Goal: Information Seeking & Learning: Learn about a topic

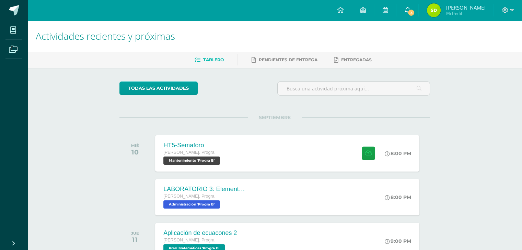
click at [411, 10] on span "3" at bounding box center [411, 13] width 8 height 8
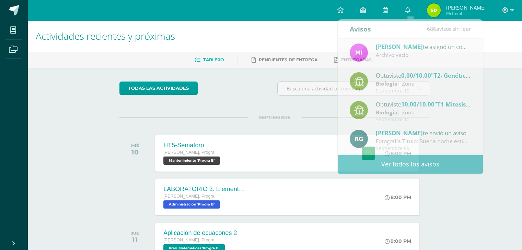
click at [270, 102] on div "todas las Actividades No tienes actividades Échale un vistazo a los demás perío…" at bounding box center [275, 251] width 338 height 367
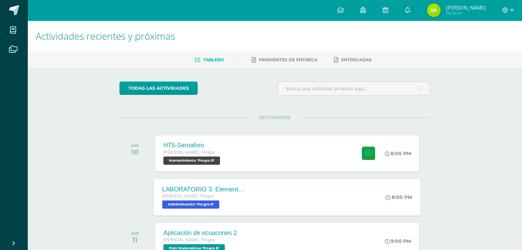
click at [207, 199] on div "[PERSON_NAME]. Progra" at bounding box center [203, 197] width 83 height 8
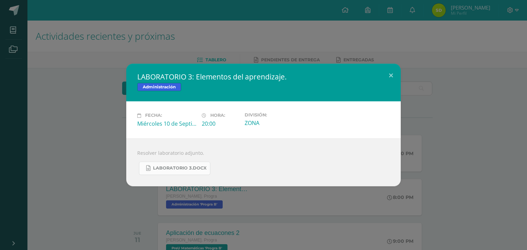
click at [167, 169] on span "LABORATORIO 3.docx" at bounding box center [180, 168] width 54 height 5
click at [395, 75] on button at bounding box center [391, 75] width 20 height 23
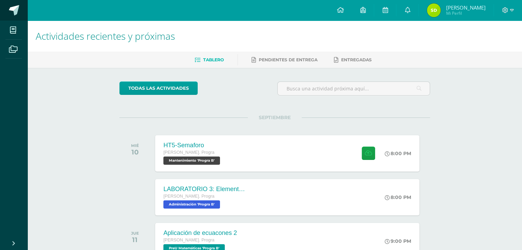
click at [13, 10] on span at bounding box center [14, 10] width 10 height 10
click at [409, 13] on icon at bounding box center [406, 10] width 5 height 6
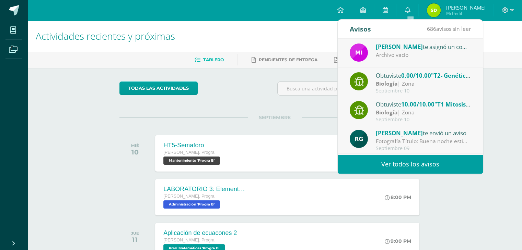
click at [452, 173] on link "Ver todos los avisos" at bounding box center [410, 164] width 145 height 19
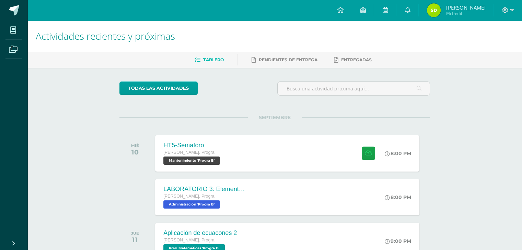
click at [238, 91] on div "todas las Actividades" at bounding box center [183, 92] width 132 height 20
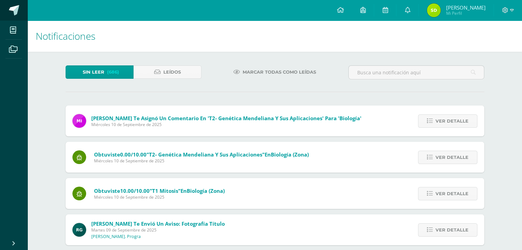
click at [16, 9] on span at bounding box center [14, 10] width 10 height 10
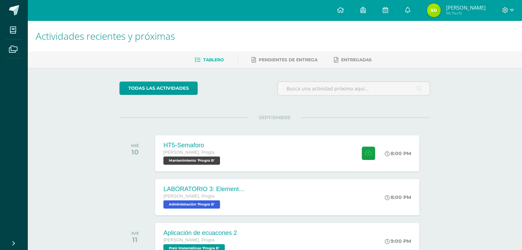
click at [434, 13] on img at bounding box center [434, 10] width 14 height 14
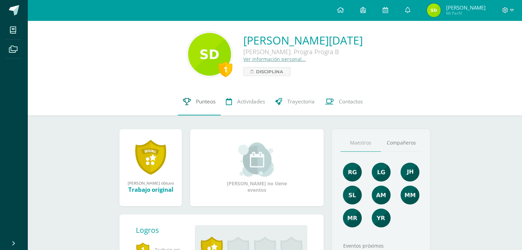
click at [198, 99] on span "Punteos" at bounding box center [206, 101] width 20 height 7
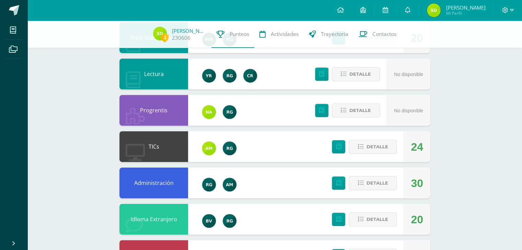
scroll to position [268, 0]
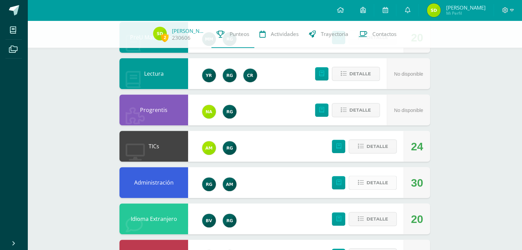
click at [383, 184] on span "Detalle" at bounding box center [377, 183] width 22 height 13
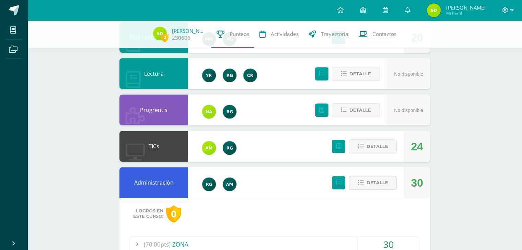
click at [372, 188] on span "Detalle" at bounding box center [377, 183] width 22 height 13
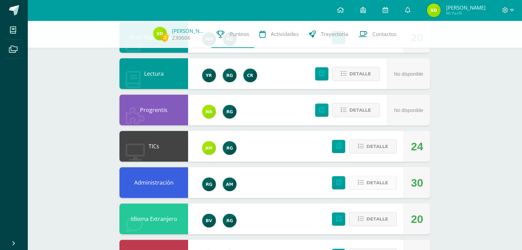
click at [372, 188] on span "Detalle" at bounding box center [377, 183] width 22 height 13
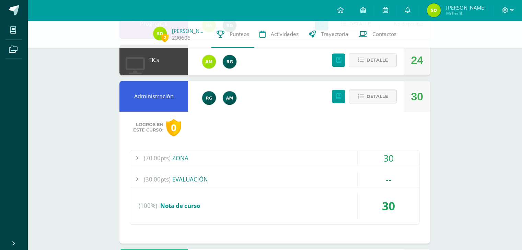
scroll to position [355, 0]
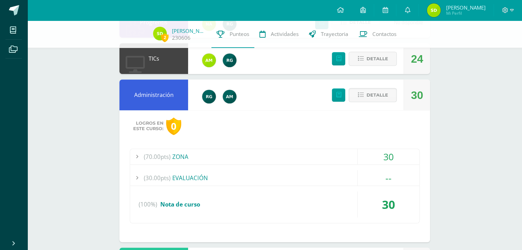
click at [172, 157] on div "(70.00pts) ZONA" at bounding box center [274, 156] width 289 height 15
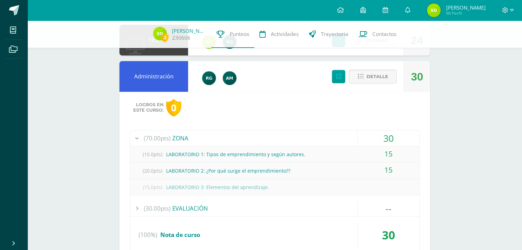
scroll to position [374, 0]
click at [24, 10] on span at bounding box center [38, 10] width 32 height 14
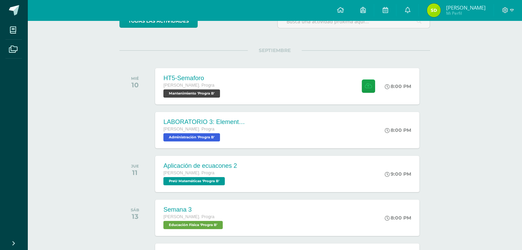
scroll to position [73, 0]
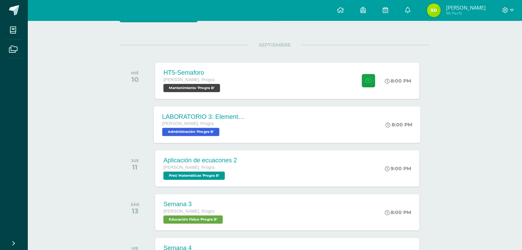
click at [214, 140] on div "LABORATORIO 3: Elementos del aprendizaje. [PERSON_NAME]. Progra Administración …" at bounding box center [204, 124] width 100 height 37
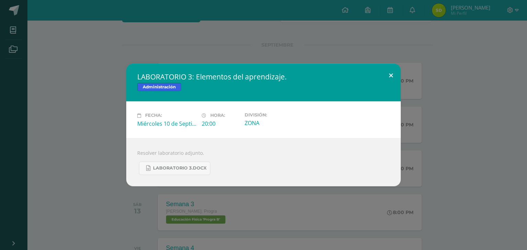
click at [394, 76] on button at bounding box center [391, 75] width 20 height 23
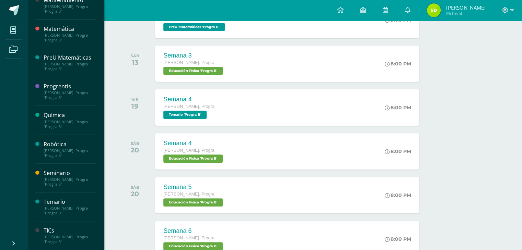
scroll to position [254, 0]
click at [45, 227] on div "TICs [PERSON_NAME]. Progra "Progra B"" at bounding box center [65, 236] width 60 height 29
click at [46, 231] on div "TICs" at bounding box center [70, 231] width 52 height 8
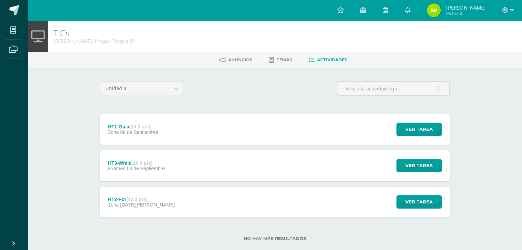
click at [406, 136] on div "Ver tarea" at bounding box center [418, 129] width 64 height 31
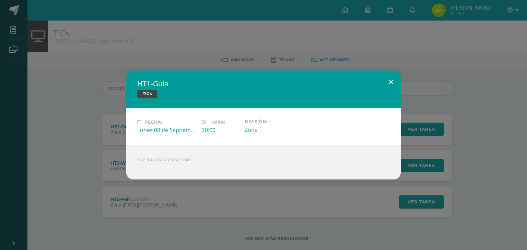
click at [392, 83] on button at bounding box center [391, 82] width 20 height 23
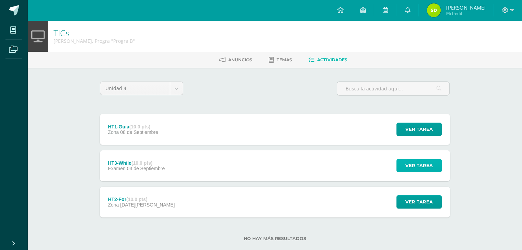
click at [428, 163] on span "Ver tarea" at bounding box center [418, 165] width 27 height 13
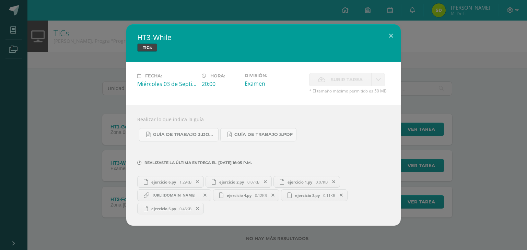
click at [199, 195] on span "https://docs.google.com/document/d/1RIB1jExkhpVMddYV2Q5SA3rGyq3CAfA4mVZ2qmtrKUA…" at bounding box center [174, 195] width 50 height 5
click at [388, 32] on button at bounding box center [391, 35] width 20 height 23
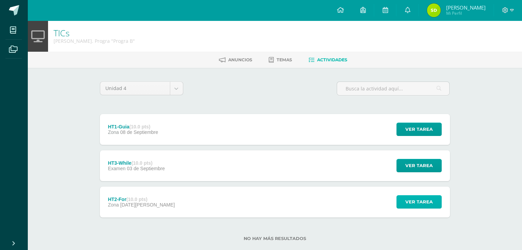
click at [423, 199] on span "Ver tarea" at bounding box center [418, 202] width 27 height 13
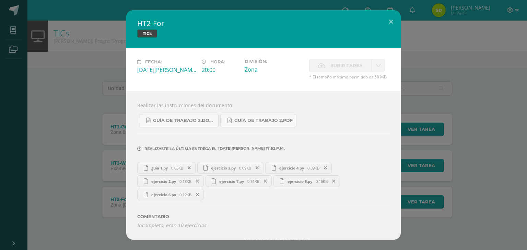
click at [238, 182] on span "ejercicio 7.py" at bounding box center [232, 181] width 32 height 5
click at [399, 22] on button at bounding box center [391, 21] width 20 height 23
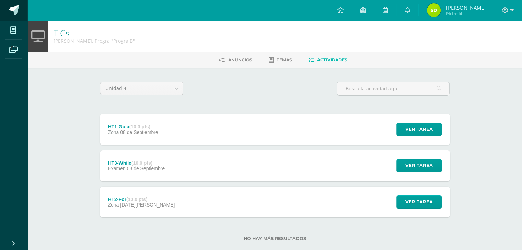
click at [16, 15] on link at bounding box center [13, 10] width 27 height 21
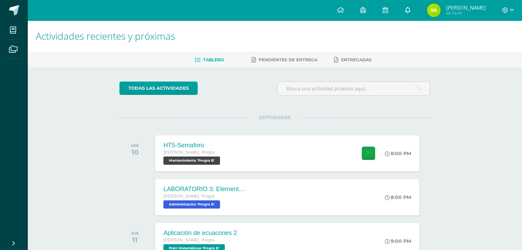
click at [413, 14] on link at bounding box center [407, 10] width 22 height 21
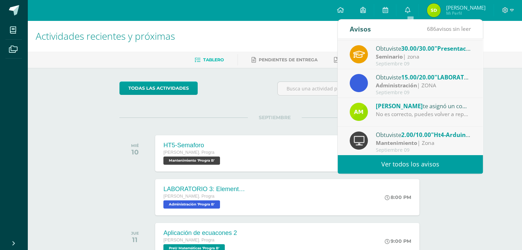
scroll to position [114, 0]
click at [401, 106] on span "[PERSON_NAME]" at bounding box center [399, 106] width 47 height 8
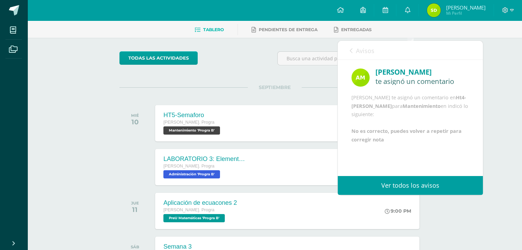
scroll to position [27, 0]
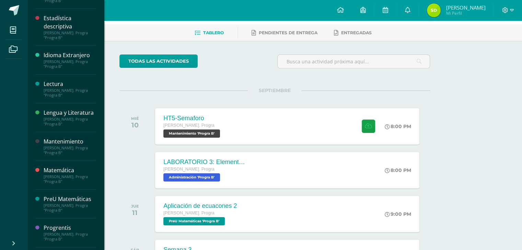
scroll to position [101, 0]
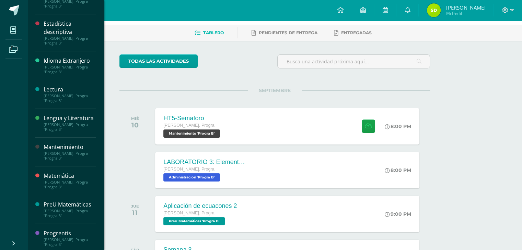
click at [69, 151] on div "Mantenimiento" at bounding box center [70, 147] width 52 height 8
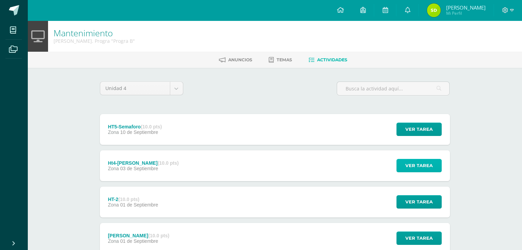
click at [404, 166] on button "Ver tarea" at bounding box center [418, 165] width 45 height 13
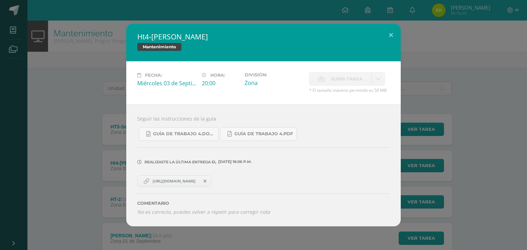
click at [189, 179] on span "[URL][DOMAIN_NAME]" at bounding box center [174, 181] width 50 height 5
click at [250, 136] on span "Guía de trabajo 4.pdf" at bounding box center [263, 133] width 59 height 5
